Goal: Task Accomplishment & Management: Manage account settings

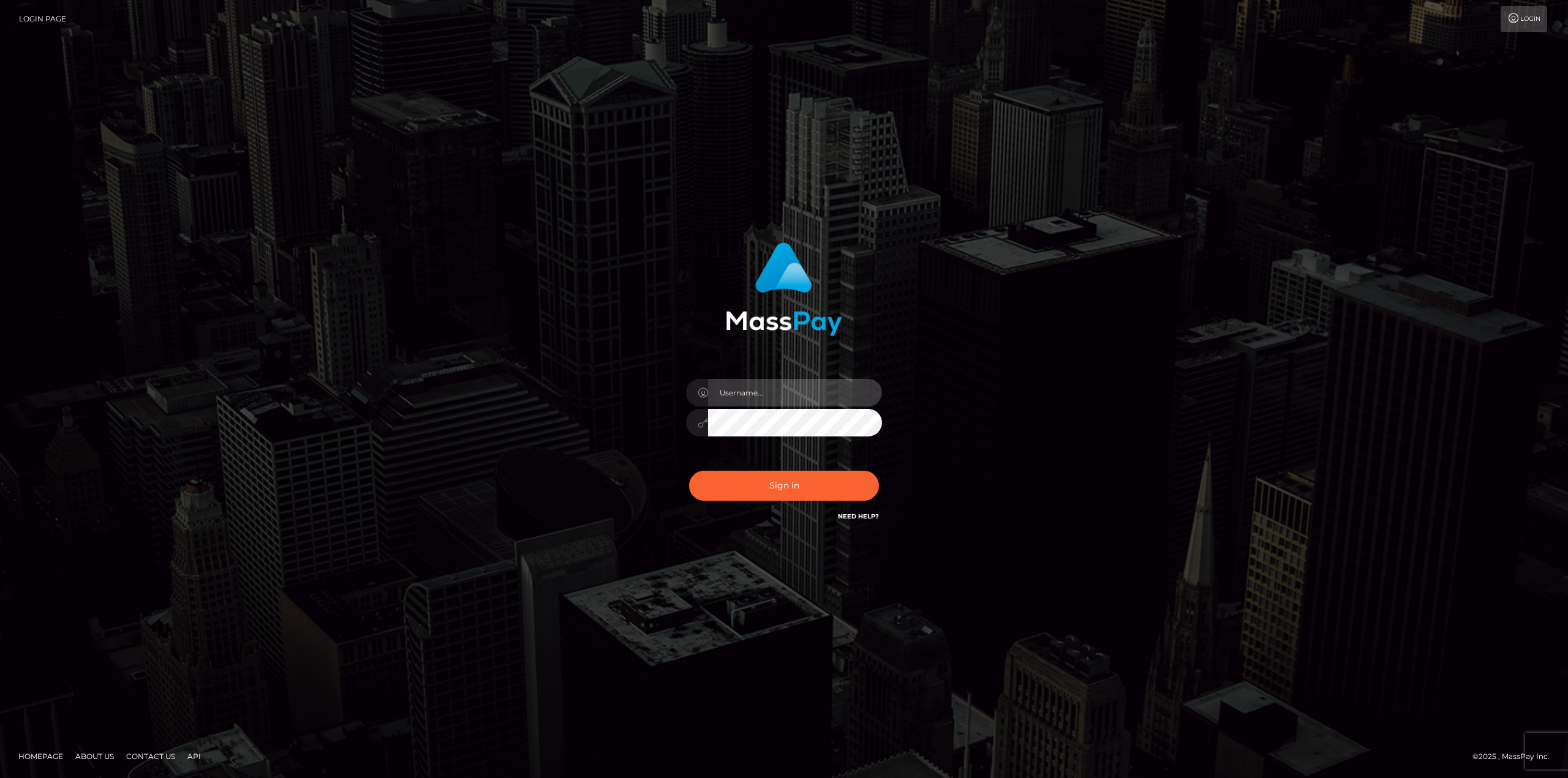
click at [756, 387] on input "text" at bounding box center [795, 392] width 174 height 27
click at [756, 393] on input "text" at bounding box center [795, 392] width 174 height 27
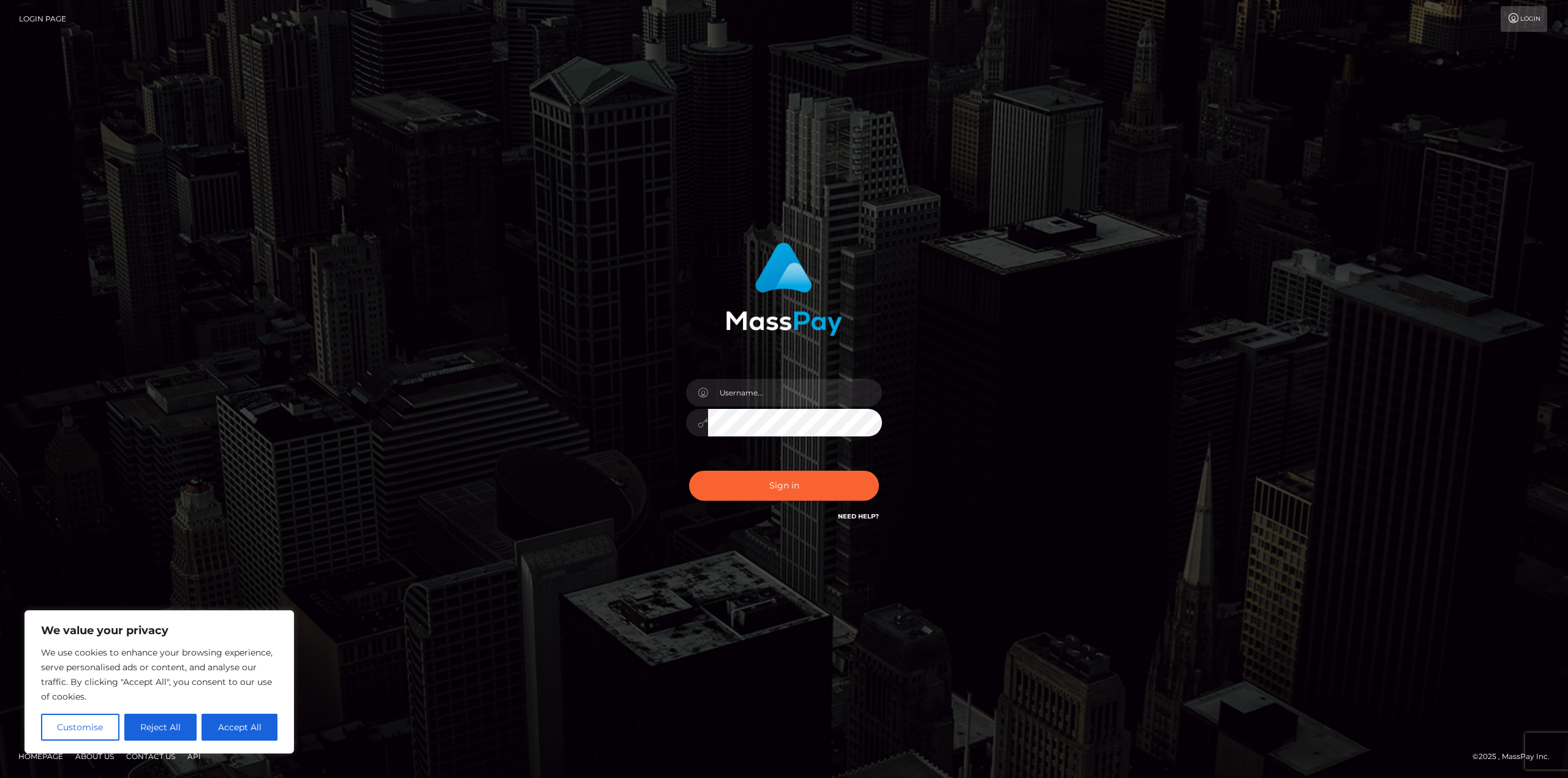
click at [1512, 21] on icon at bounding box center [1514, 19] width 13 height 10
click at [162, 728] on button "Reject All" at bounding box center [161, 727] width 73 height 27
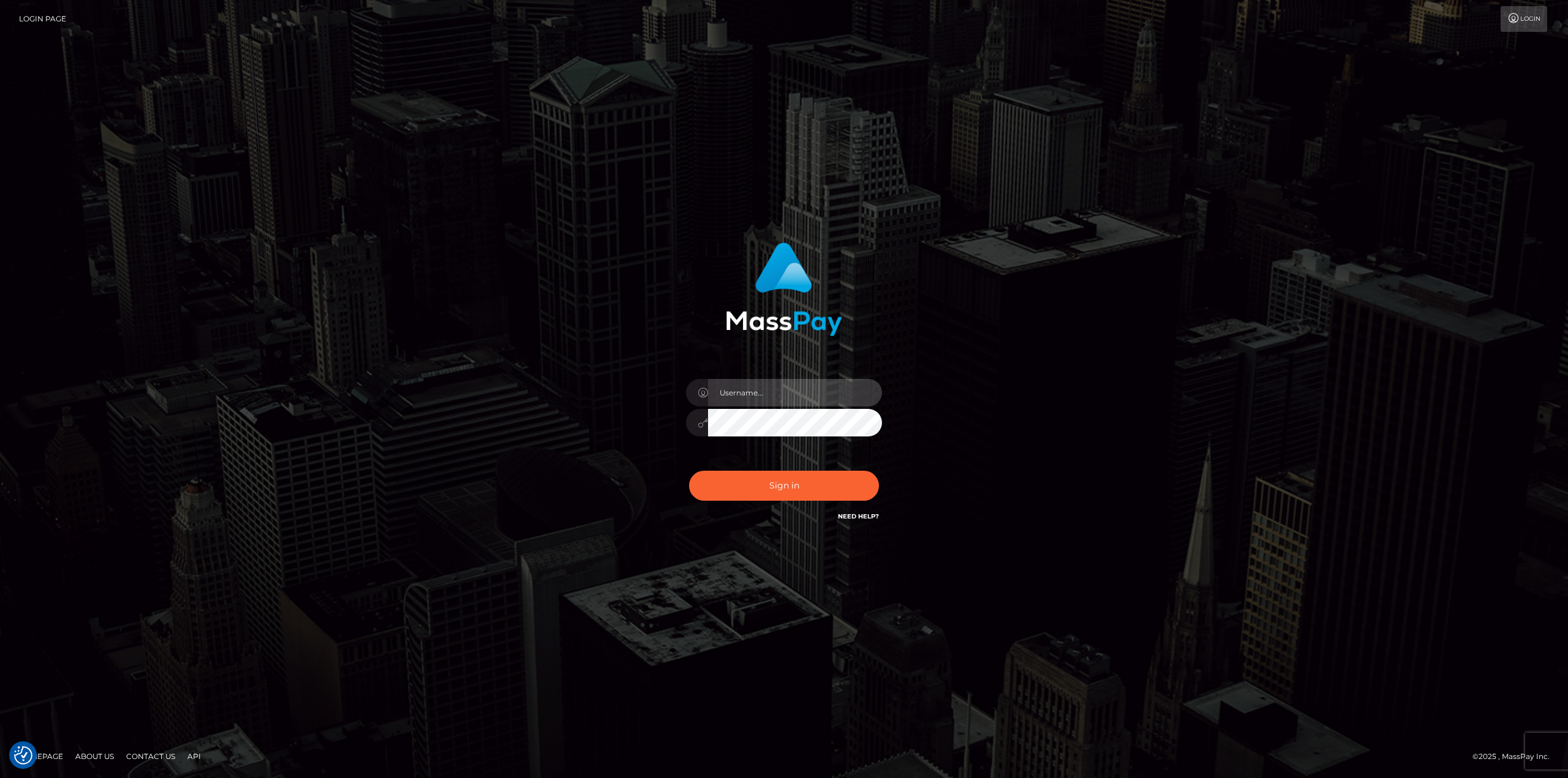
click at [766, 390] on input "text" at bounding box center [795, 392] width 174 height 27
type input "[DOMAIN_NAME][EMAIL_ADDRESS][DOMAIN_NAME]"
click at [689, 471] on button "Sign in" at bounding box center [784, 486] width 190 height 30
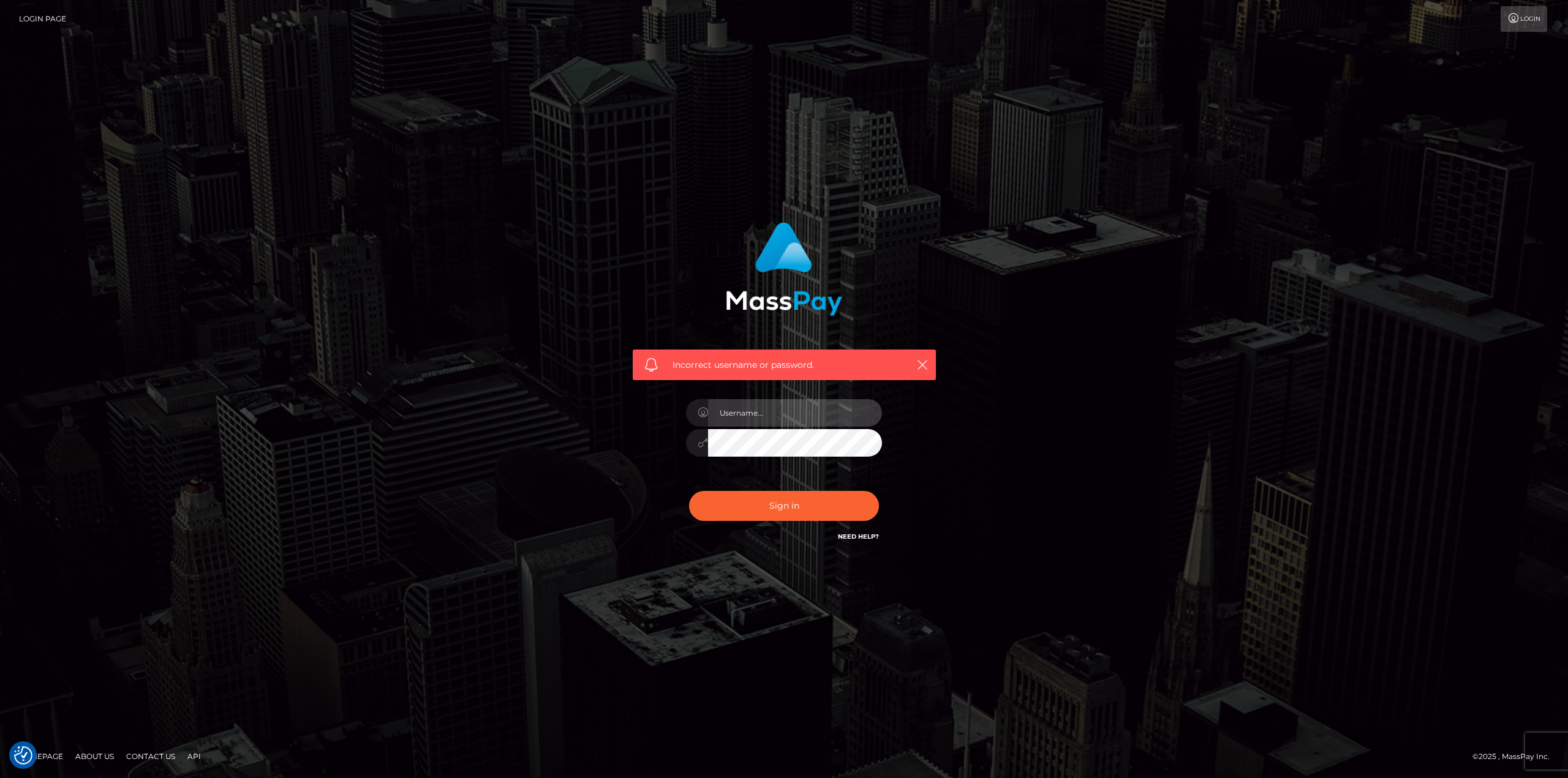
click at [764, 418] on input "text" at bounding box center [795, 413] width 174 height 27
